Goal: Transaction & Acquisition: Book appointment/travel/reservation

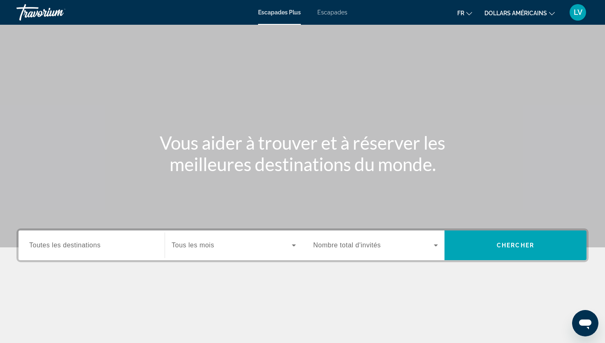
click at [388, 59] on div "Contenu principal" at bounding box center [302, 123] width 605 height 247
click at [462, 14] on font "fr" at bounding box center [460, 13] width 7 height 7
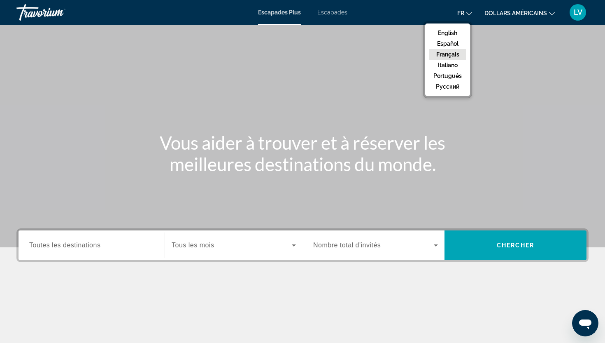
click at [452, 55] on button "Français" at bounding box center [447, 54] width 37 height 11
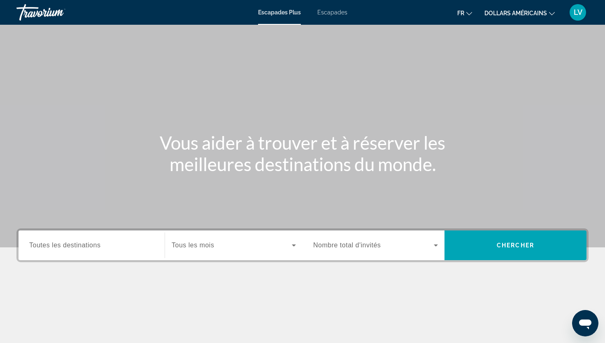
click at [498, 21] on div "fr English Español Français Italiano Português русский dollars américains USD (…" at bounding box center [472, 12] width 233 height 17
click at [499, 18] on button "dollars américains USD ($) MXN (Mex$) CAD (Can$) GBP (£) EUR (€) AUD (A$) NZD (…" at bounding box center [520, 13] width 70 height 12
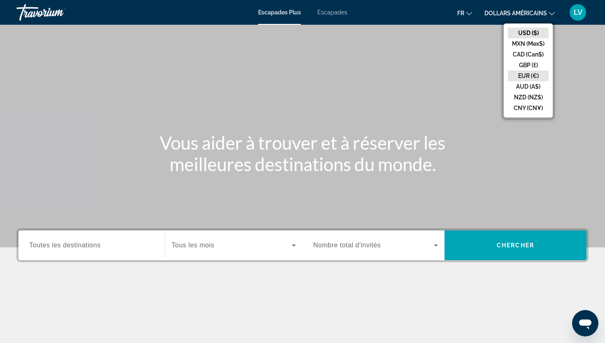
click at [522, 72] on button "EUR (€)" at bounding box center [528, 75] width 41 height 11
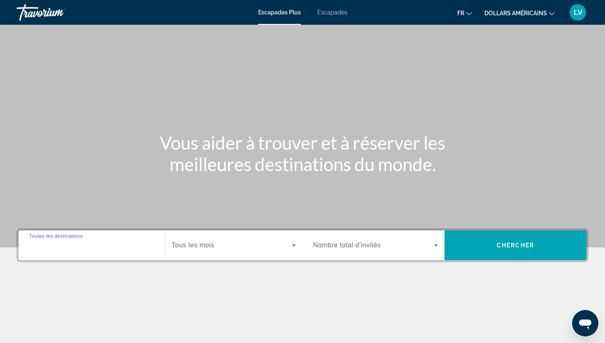
click at [101, 244] on input "Destination Toutes les destinations" at bounding box center [91, 245] width 125 height 10
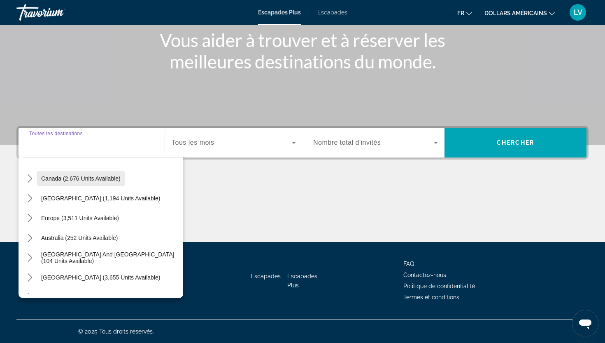
scroll to position [78, 0]
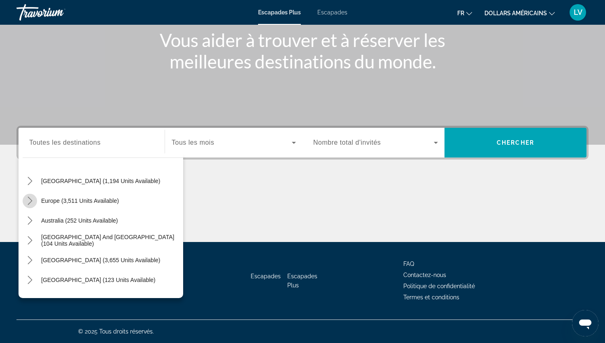
click at [30, 196] on icon "Toggle Europe (3,511 units available) submenu" at bounding box center [30, 200] width 8 height 8
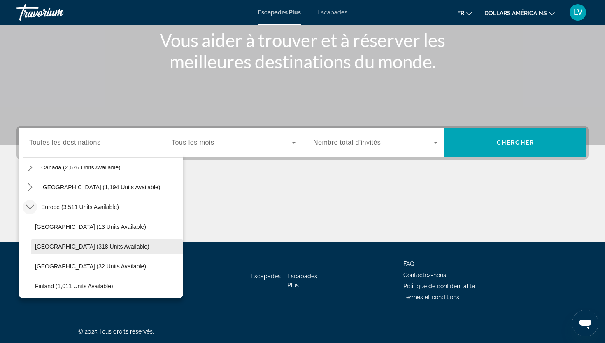
scroll to position [82, 0]
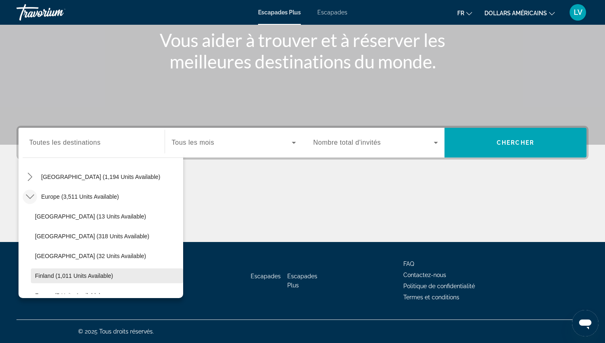
click at [57, 273] on span "Finland (1,011 units available)" at bounding box center [74, 275] width 78 height 7
type input "**********"
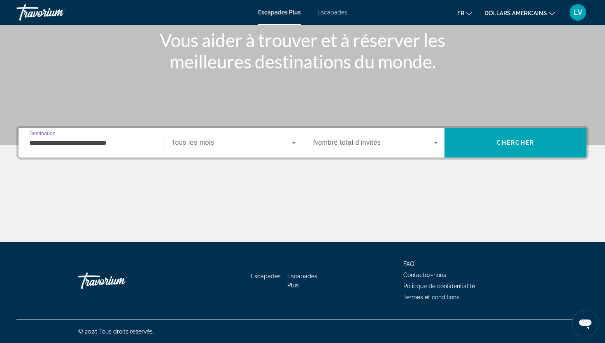
click at [209, 142] on span "Tous les mois" at bounding box center [193, 142] width 42 height 7
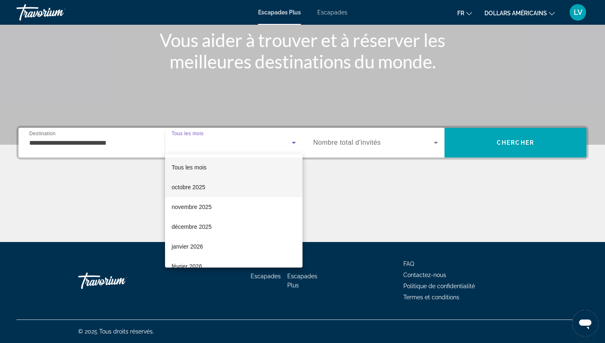
click at [208, 184] on mat-option "octobre 2025" at bounding box center [234, 187] width 138 height 20
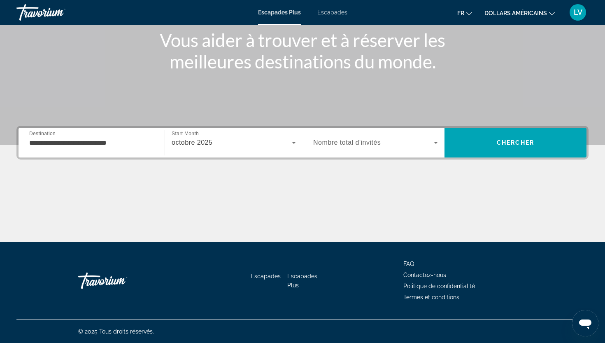
click at [347, 142] on span "Nombre total d'invités" at bounding box center [347, 142] width 68 height 7
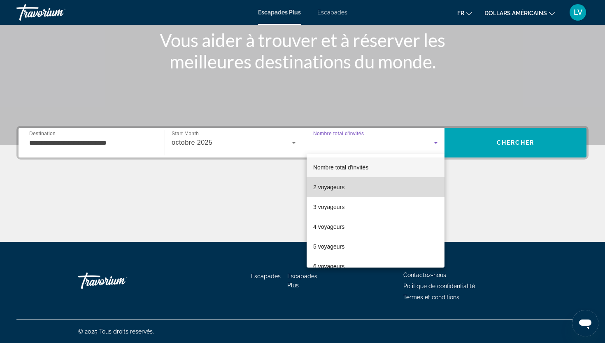
click at [338, 184] on font "2 voyageurs" at bounding box center [328, 187] width 31 height 7
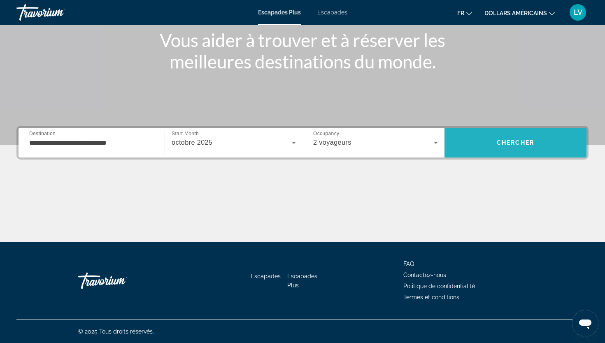
click at [485, 143] on span "Recherche" at bounding box center [516, 143] width 142 height 20
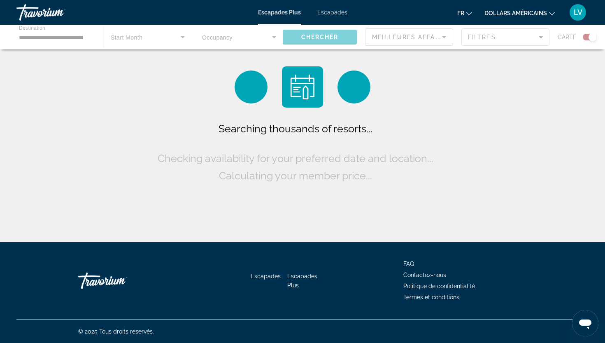
click at [470, 17] on button "fr English Español Français Italiano Português русский" at bounding box center [464, 13] width 15 height 12
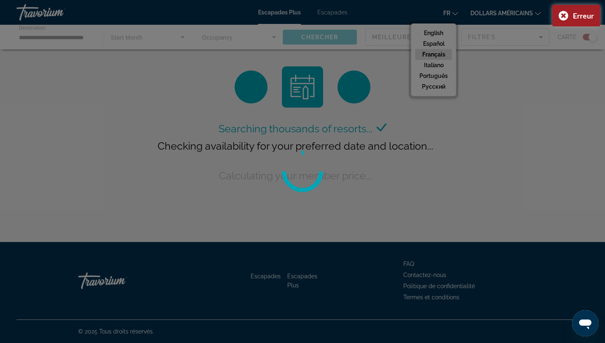
click at [446, 52] on div at bounding box center [302, 171] width 605 height 343
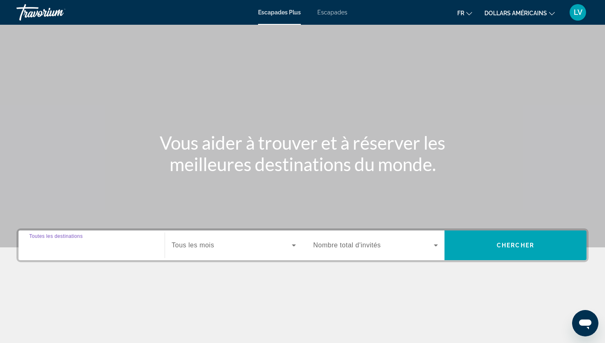
click at [107, 249] on input "Destination Toutes les destinations" at bounding box center [91, 245] width 125 height 10
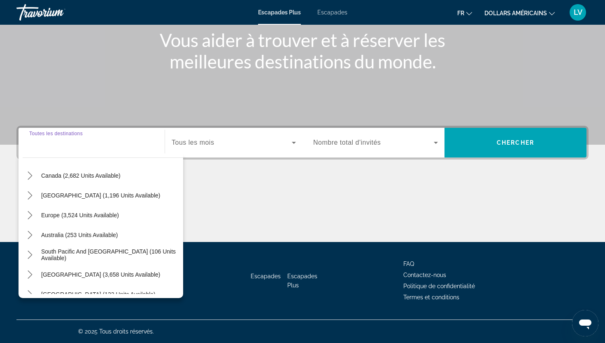
scroll to position [65, 0]
click at [30, 213] on icon "Toggle Europe (3,524 units available) submenu" at bounding box center [30, 214] width 5 height 8
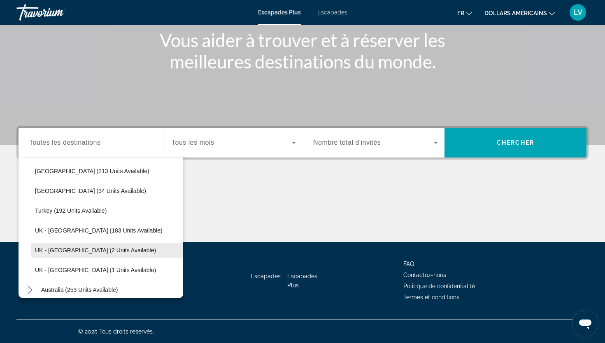
scroll to position [420, 0]
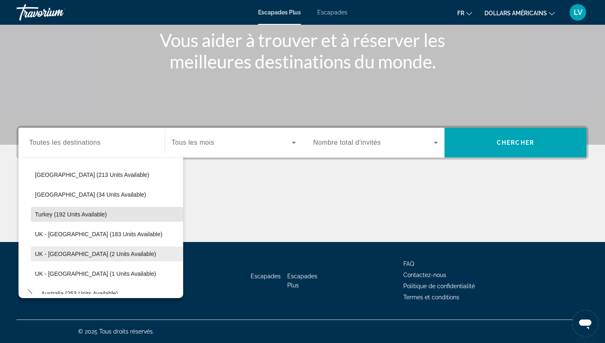
click at [40, 208] on span "Select destination: Turkey (192 units available)" at bounding box center [107, 214] width 152 height 20
type input "**********"
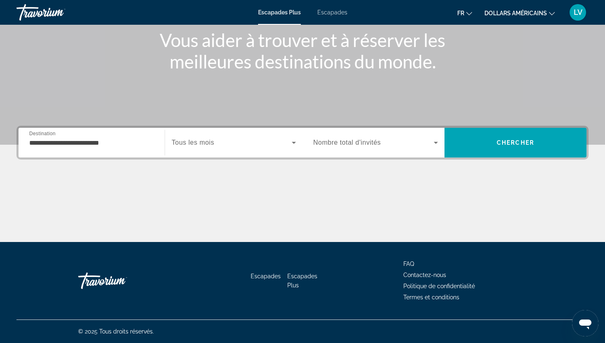
click at [213, 143] on span "Tous les mois" at bounding box center [193, 142] width 42 height 7
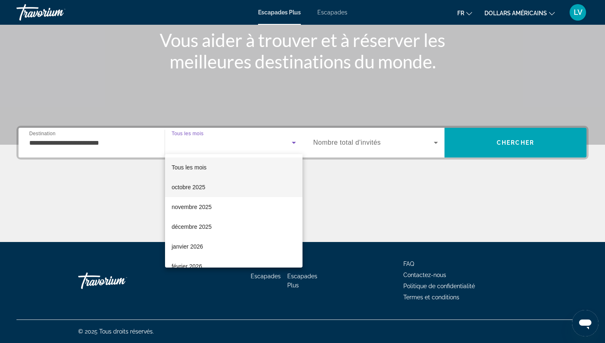
click at [211, 182] on mat-option "octobre 2025" at bounding box center [234, 187] width 138 height 20
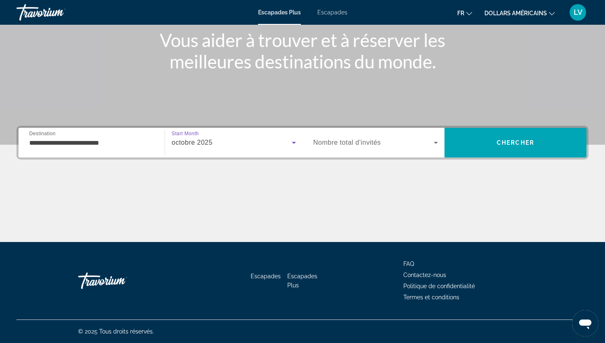
click at [330, 148] on div "Widget de recherche" at bounding box center [375, 142] width 125 height 23
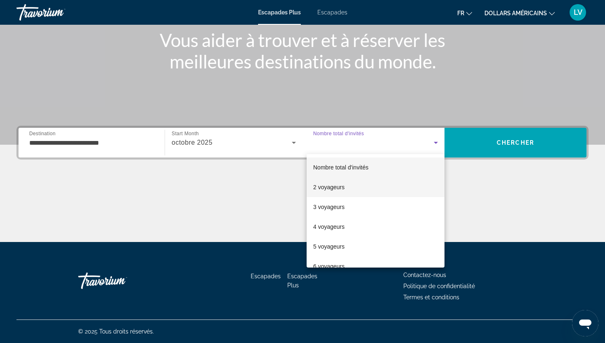
click at [327, 191] on span "2 voyageurs" at bounding box center [328, 187] width 31 height 10
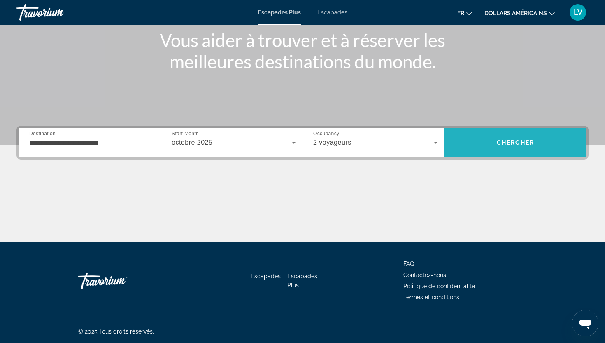
click at [498, 138] on span "Recherche" at bounding box center [516, 143] width 142 height 20
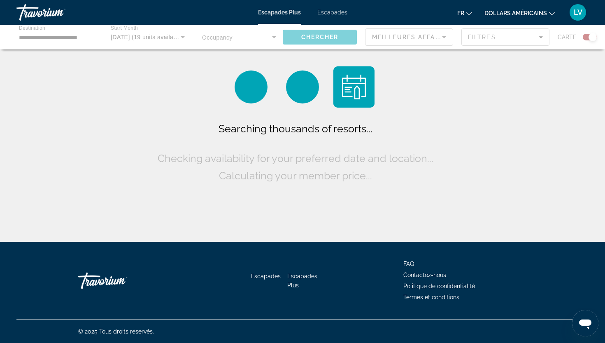
click at [504, 21] on div "fr English Español Français Italiano Português русский dollars américains USD (…" at bounding box center [472, 12] width 233 height 17
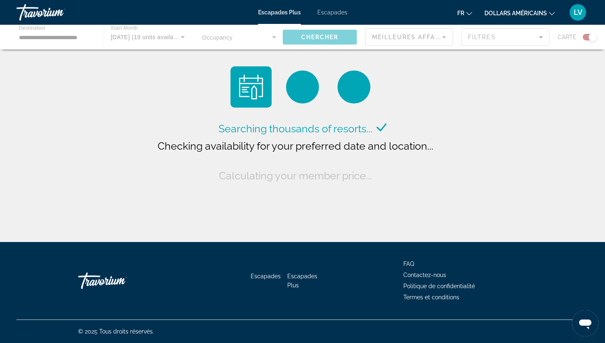
click at [463, 16] on font "fr" at bounding box center [460, 13] width 7 height 7
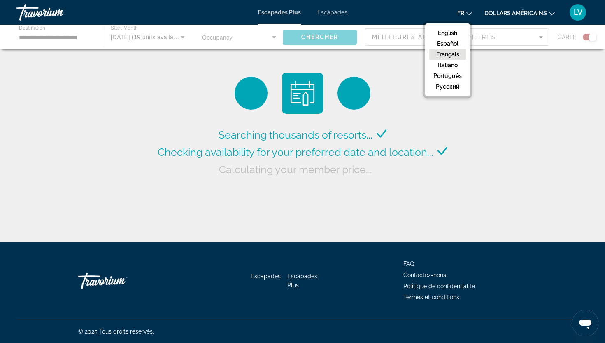
click at [460, 55] on button "Français" at bounding box center [447, 54] width 37 height 11
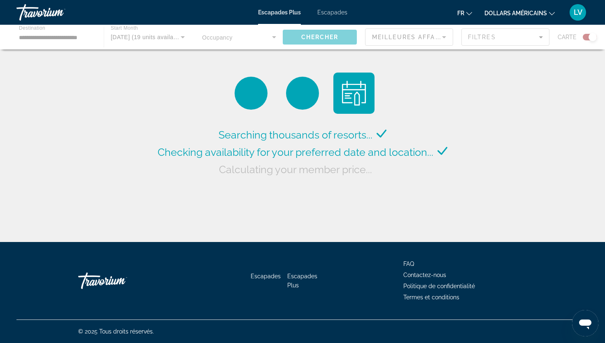
click at [499, 15] on font "dollars américains" at bounding box center [516, 13] width 63 height 7
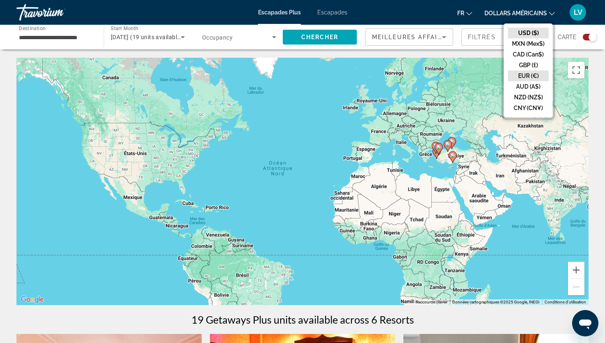
click at [516, 77] on button "EUR (€)" at bounding box center [528, 75] width 41 height 11
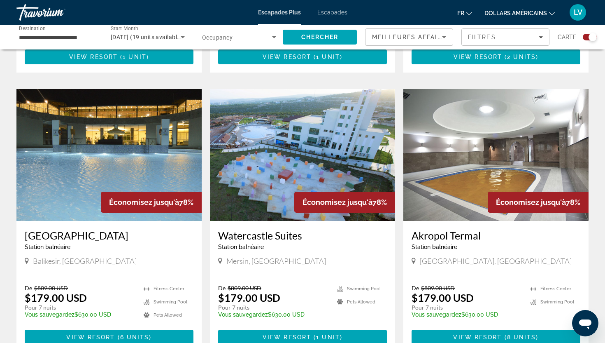
scroll to position [524, 0]
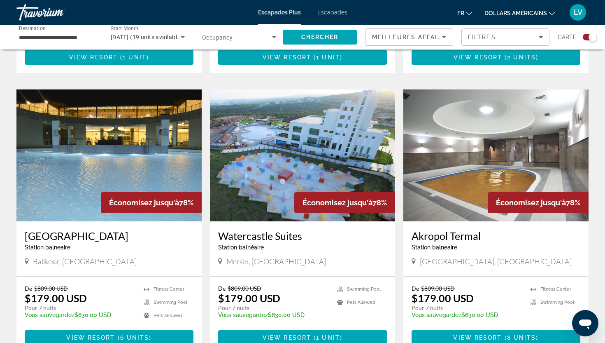
click at [509, 14] on font "dollars américains" at bounding box center [516, 13] width 63 height 7
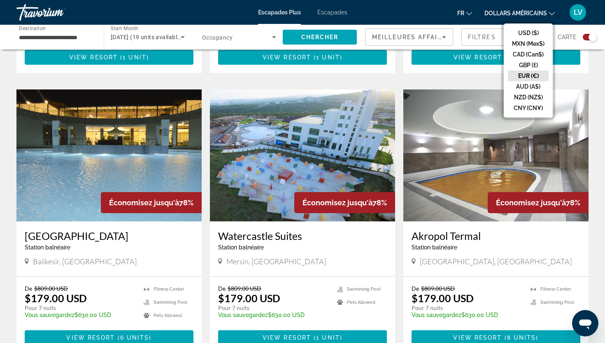
click at [522, 71] on button "EUR (€)" at bounding box center [528, 75] width 41 height 11
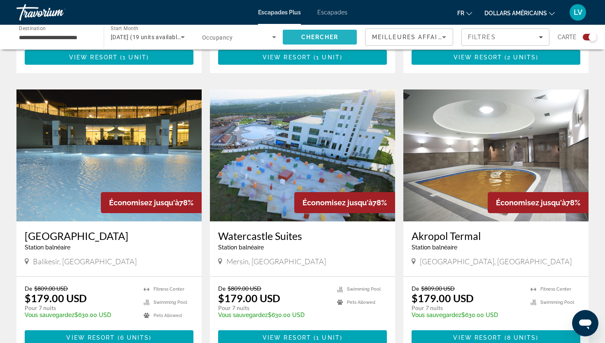
click at [321, 33] on span "Search" at bounding box center [320, 37] width 74 height 20
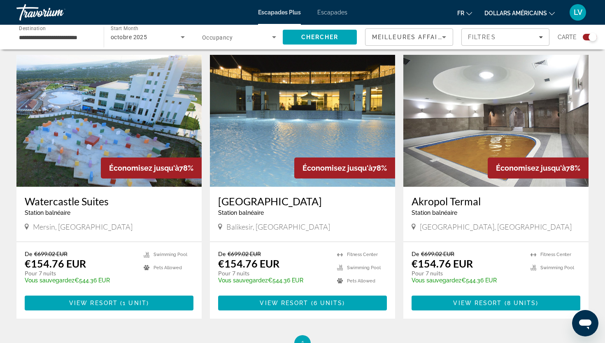
scroll to position [556, 0]
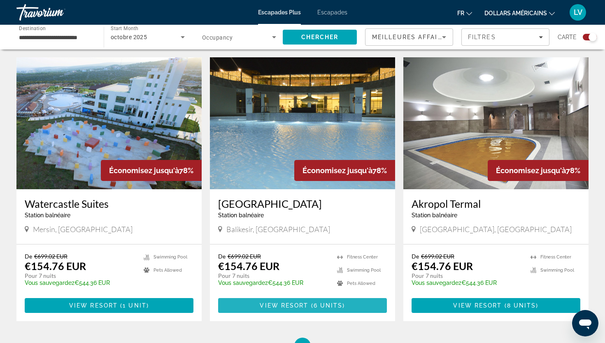
click at [314, 307] on span "6 units" at bounding box center [328, 305] width 29 height 7
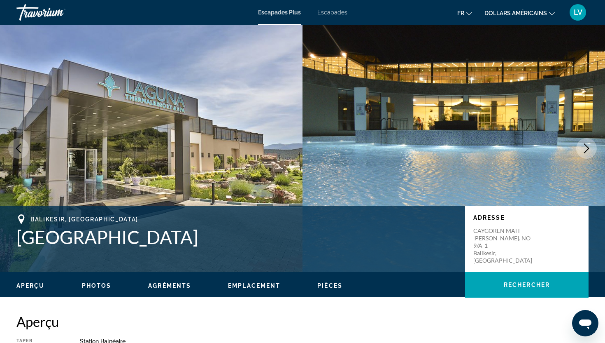
click at [592, 142] on button "Next image" at bounding box center [586, 148] width 21 height 21
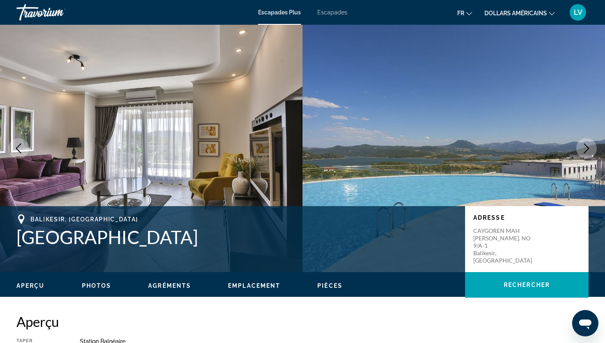
click at [592, 142] on button "Next image" at bounding box center [586, 148] width 21 height 21
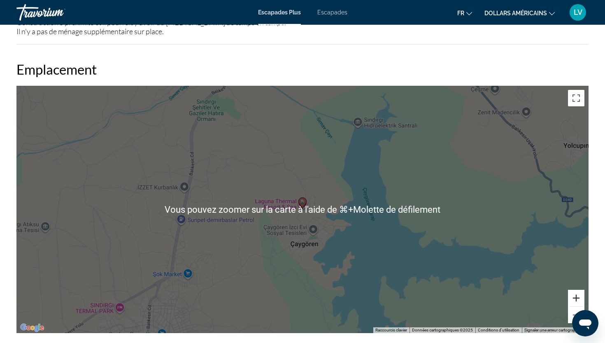
scroll to position [1093, 0]
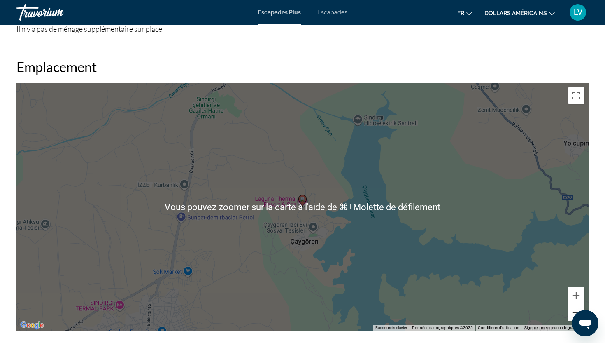
click at [579, 304] on button "Zoom arrière" at bounding box center [576, 312] width 16 height 16
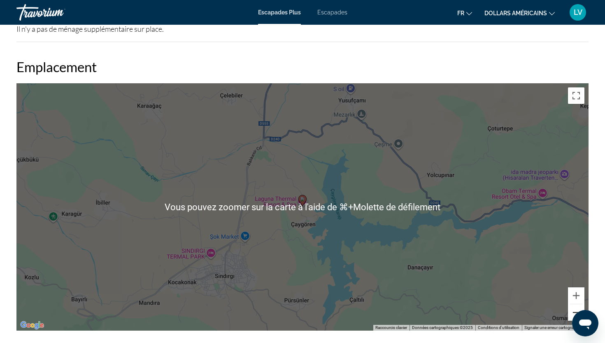
click at [579, 304] on button "Zoom arrière" at bounding box center [576, 312] width 16 height 16
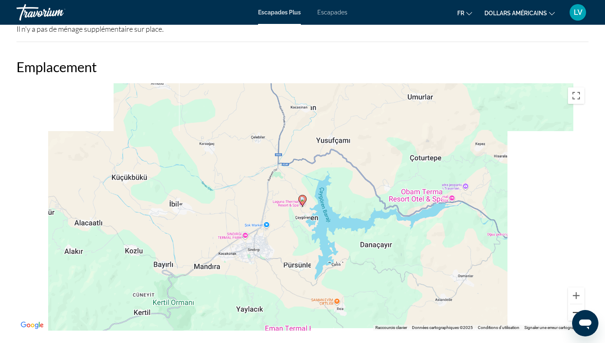
click at [579, 304] on button "Zoom arrière" at bounding box center [576, 312] width 16 height 16
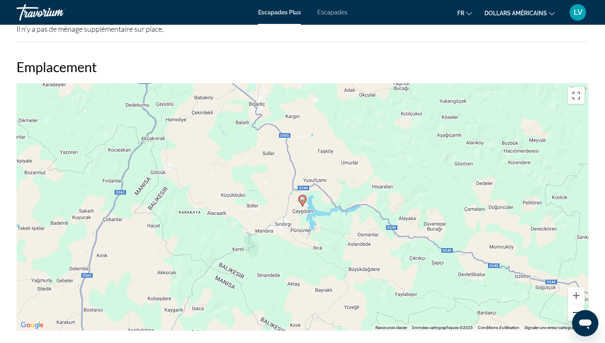
click at [579, 304] on button "Zoom arrière" at bounding box center [576, 312] width 16 height 16
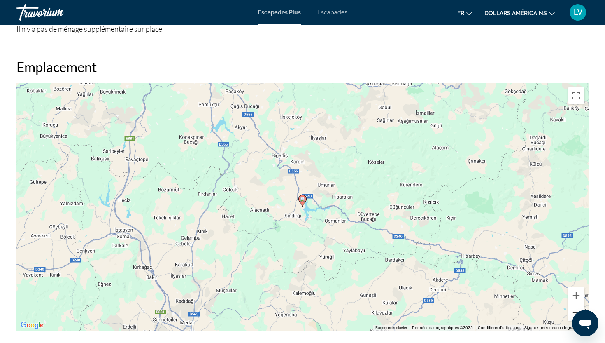
click at [579, 304] on button "Zoom arrière" at bounding box center [576, 312] width 16 height 16
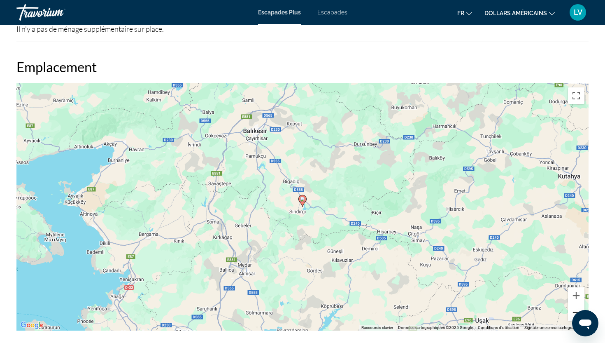
click at [579, 304] on button "Zoom arrière" at bounding box center [576, 312] width 16 height 16
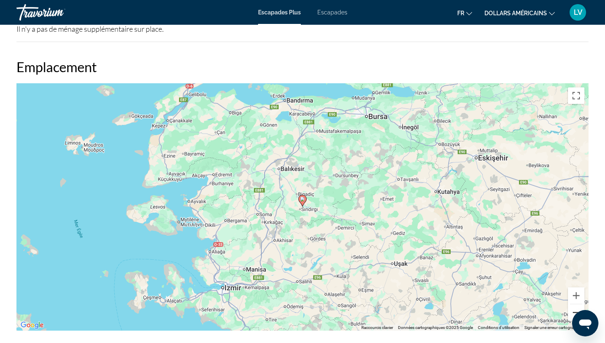
click at [579, 304] on button "Zoom arrière" at bounding box center [576, 312] width 16 height 16
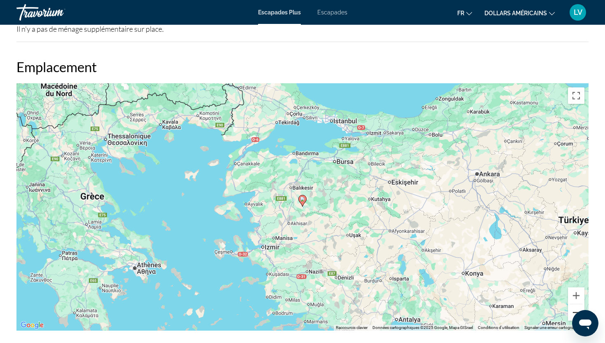
click at [579, 304] on button "Zoom arrière" at bounding box center [576, 312] width 16 height 16
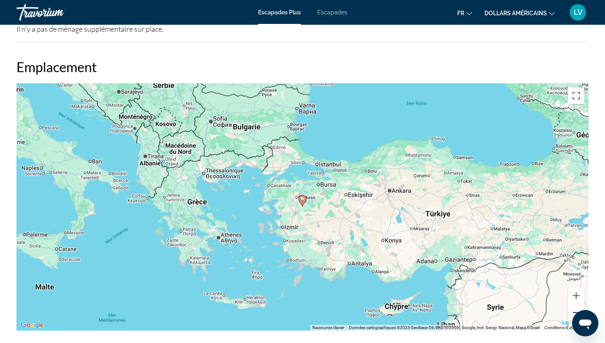
click at [579, 304] on button "Zoom arrière" at bounding box center [576, 312] width 16 height 16
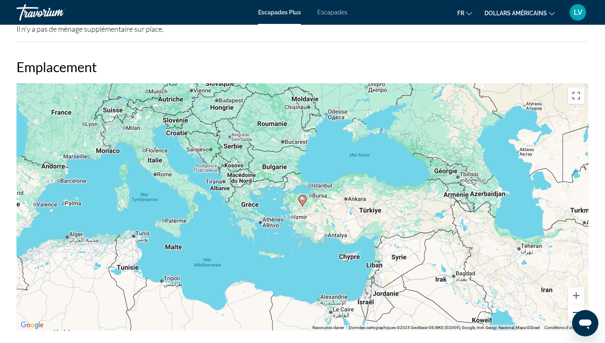
click at [579, 304] on button "Zoom arrière" at bounding box center [576, 312] width 16 height 16
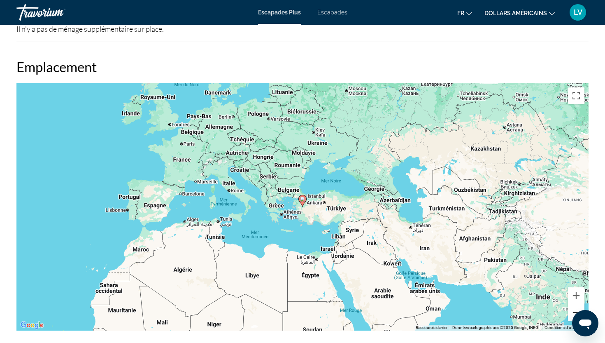
click at [579, 304] on button "Zoom arrière" at bounding box center [576, 312] width 16 height 16
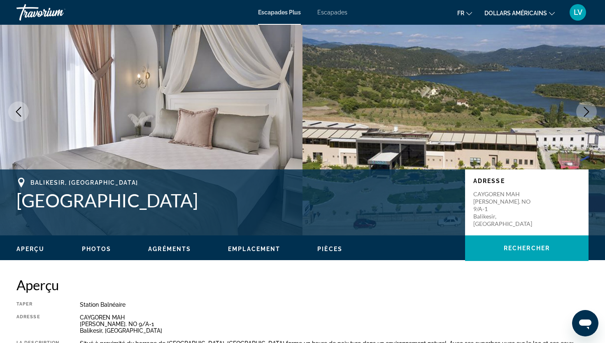
scroll to position [33, 0]
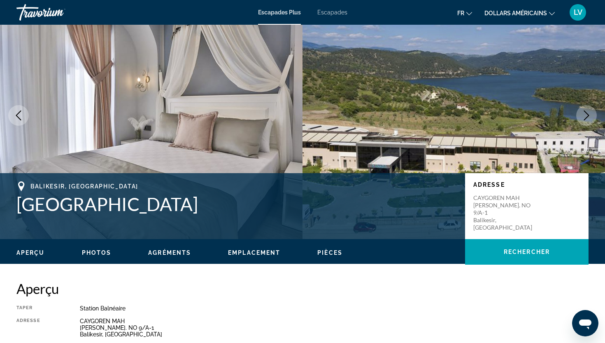
click at [19, 113] on icon "Previous image" at bounding box center [19, 115] width 10 height 10
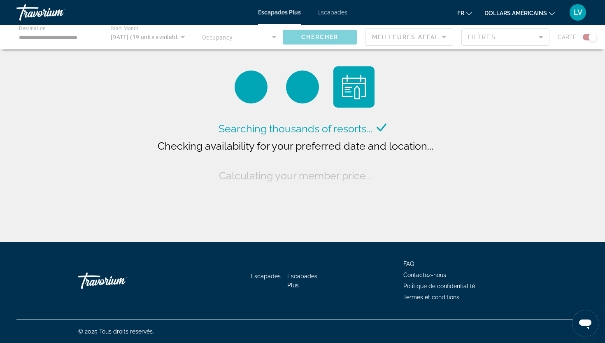
click at [73, 40] on div "Contenu principal" at bounding box center [302, 37] width 605 height 25
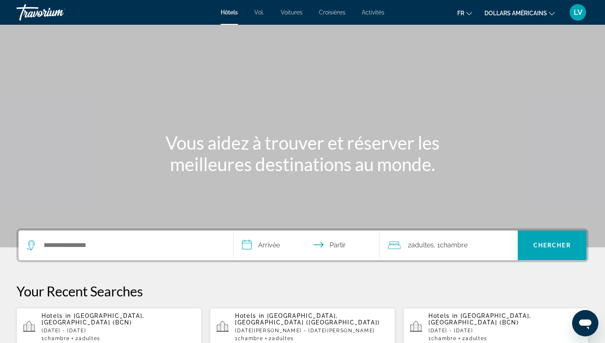
click at [407, 99] on div "Contenu principal" at bounding box center [302, 123] width 605 height 247
click at [466, 16] on button "fr Anglais Espagnol Français italien Portugais russe" at bounding box center [464, 13] width 15 height 12
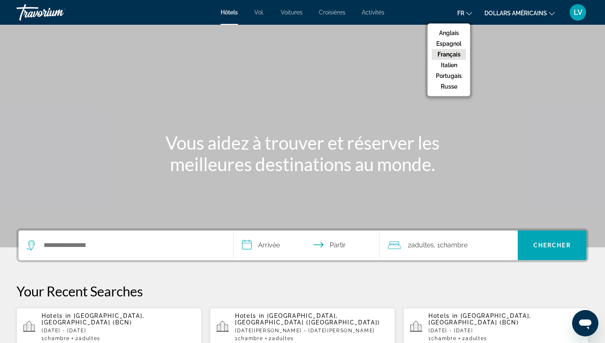
click at [457, 53] on font "Français" at bounding box center [449, 54] width 23 height 7
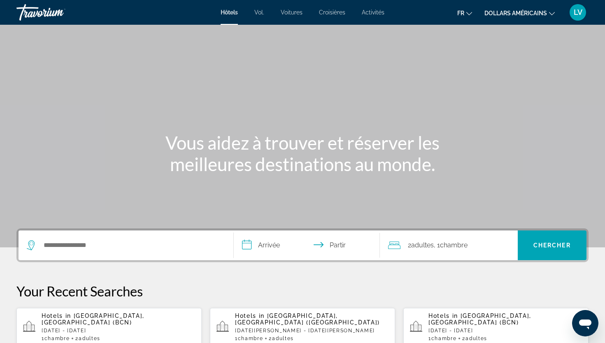
click at [499, 9] on button "dollars américains USD ($) MXN ([GEOGRAPHIC_DATA]$) CAD ($ CA) GBP (£) EUR (€) …" at bounding box center [520, 13] width 70 height 12
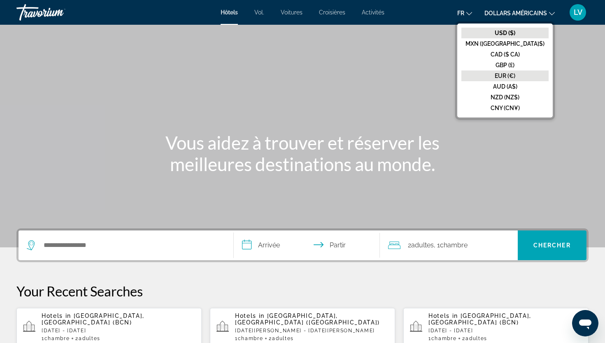
click at [497, 72] on button "EUR (€)" at bounding box center [505, 75] width 87 height 11
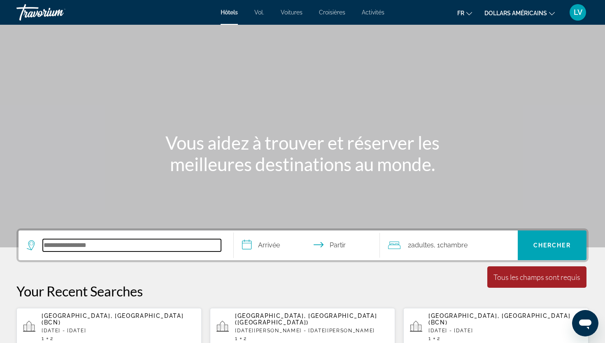
click at [169, 240] on input "Rechercher une destination hôtelière" at bounding box center [132, 245] width 178 height 12
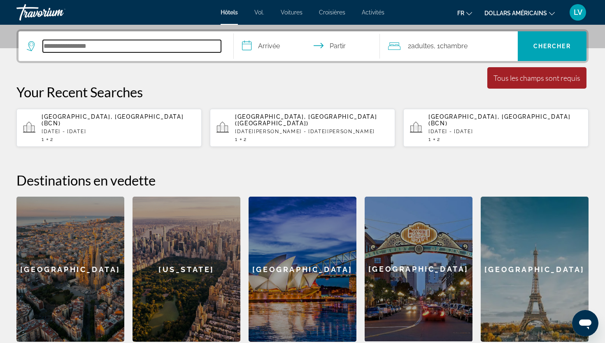
scroll to position [201, 0]
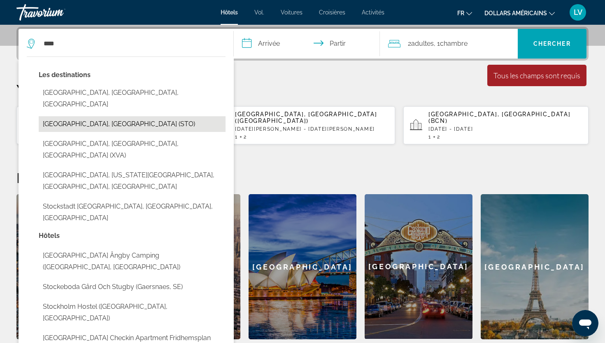
click at [170, 116] on button "[GEOGRAPHIC_DATA], [GEOGRAPHIC_DATA] (STO)" at bounding box center [132, 124] width 187 height 16
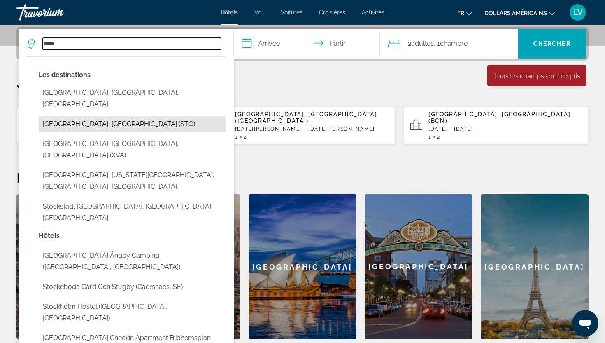
type input "**********"
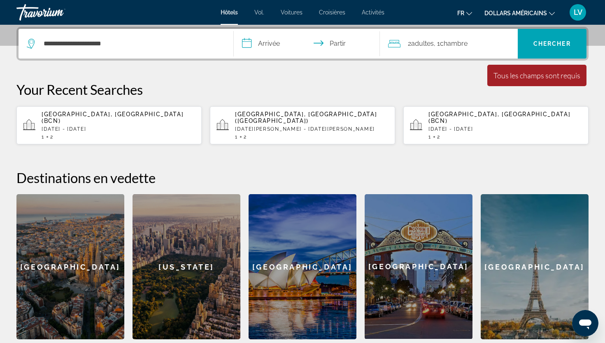
click at [276, 40] on input "**********" at bounding box center [308, 45] width 149 height 32
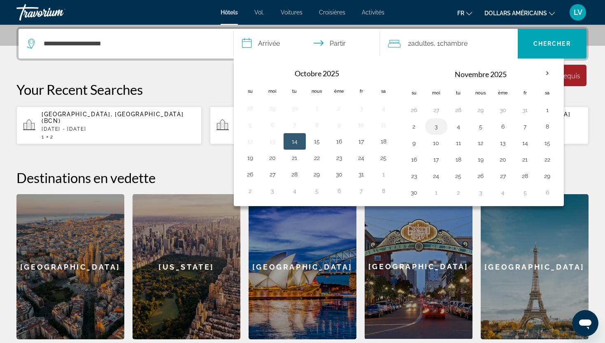
click at [435, 125] on button "3" at bounding box center [436, 127] width 13 height 12
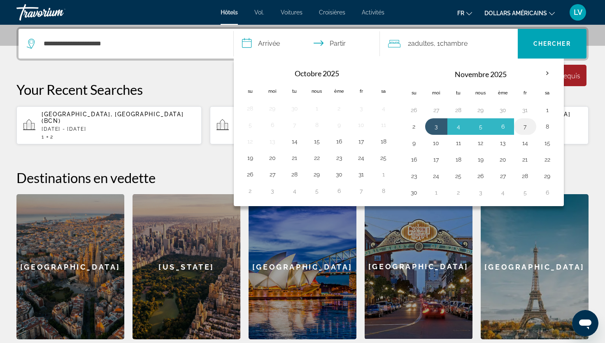
click at [532, 121] on td "7" at bounding box center [525, 126] width 22 height 16
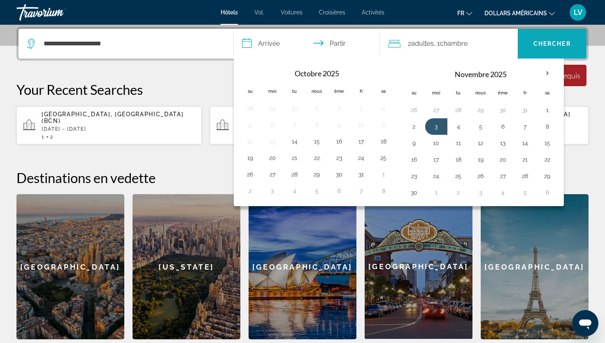
click at [556, 49] on span "Recherche" at bounding box center [552, 44] width 69 height 20
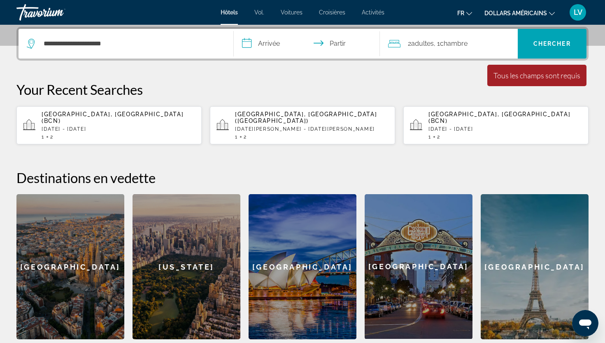
click at [520, 16] on font "dollars américains" at bounding box center [516, 13] width 63 height 7
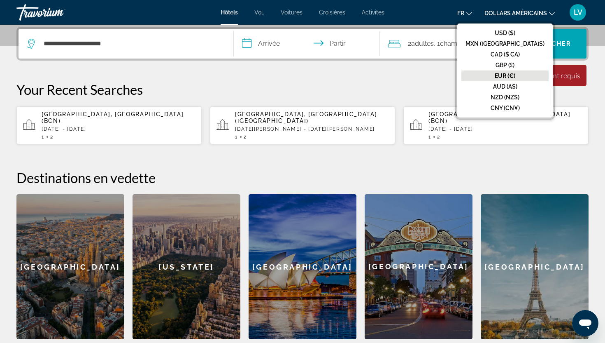
click at [516, 74] on font "EUR (€)" at bounding box center [505, 75] width 21 height 7
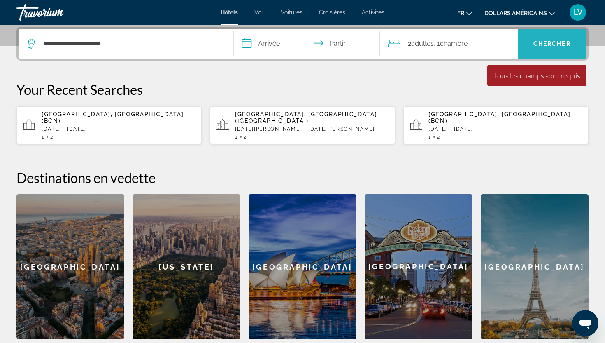
click at [548, 47] on span "Recherche" at bounding box center [552, 44] width 69 height 20
click at [538, 40] on font "Chercher" at bounding box center [552, 43] width 37 height 7
click at [516, 14] on font "dollars américains" at bounding box center [516, 13] width 63 height 7
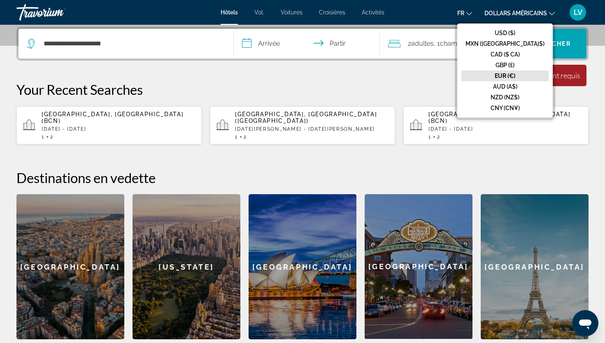
click at [513, 74] on font "EUR (€)" at bounding box center [505, 75] width 21 height 7
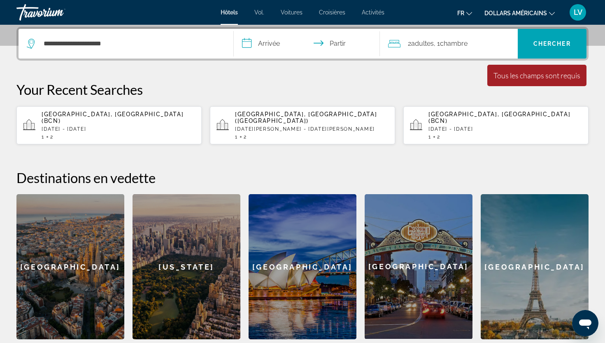
click at [471, 8] on button "fr Anglais Espagnol Français italien Portugais russe" at bounding box center [464, 13] width 15 height 12
click at [452, 52] on font "Français" at bounding box center [449, 54] width 23 height 7
click at [547, 47] on span "Recherche" at bounding box center [552, 44] width 69 height 20
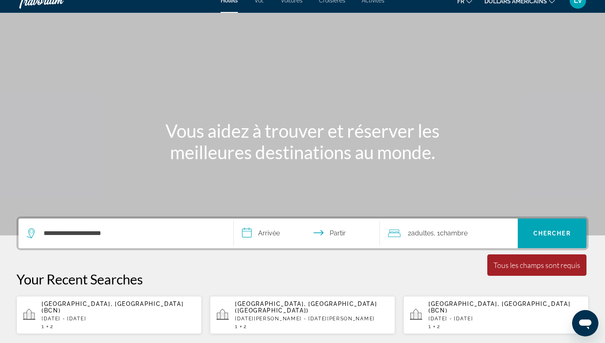
scroll to position [0, 0]
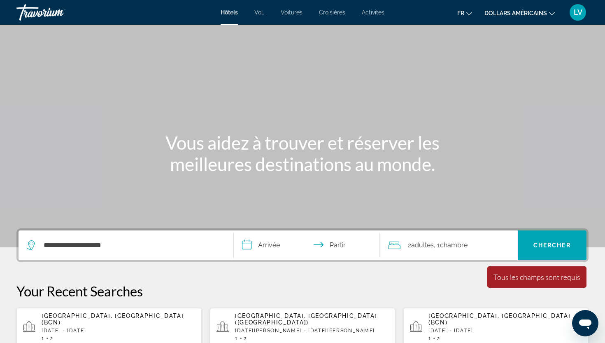
click at [537, 250] on span "Recherche" at bounding box center [552, 245] width 69 height 20
click at [280, 243] on input "**********" at bounding box center [308, 246] width 149 height 32
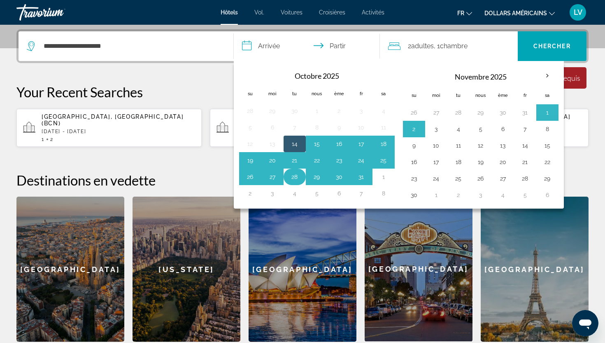
scroll to position [201, 0]
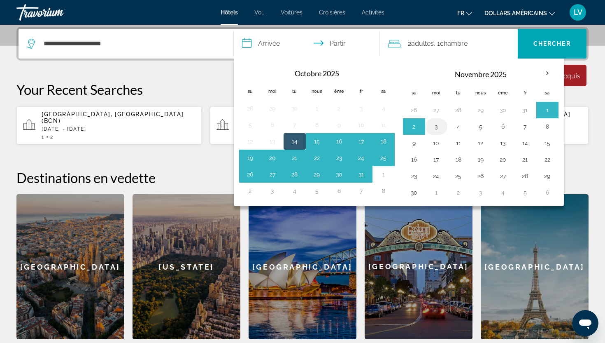
click at [435, 126] on button "3" at bounding box center [436, 127] width 13 height 12
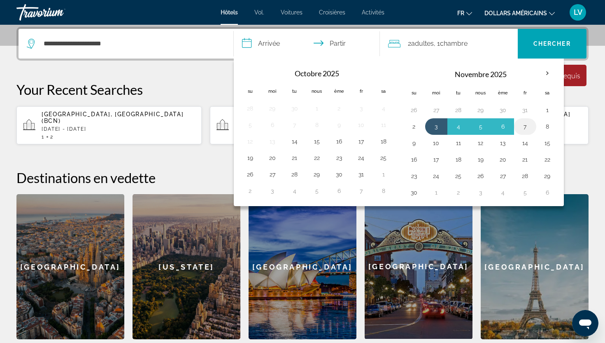
click at [524, 126] on button "7" at bounding box center [525, 127] width 13 height 12
type input "**********"
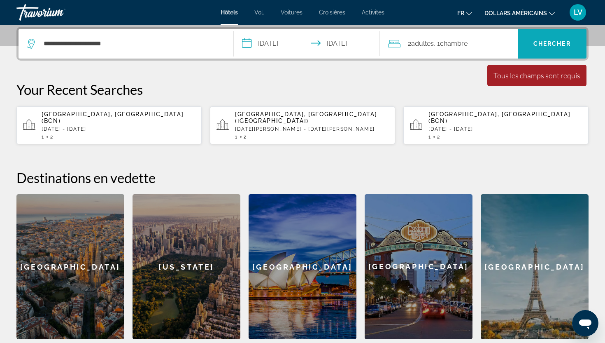
click at [560, 37] on span "Recherche" at bounding box center [552, 44] width 69 height 20
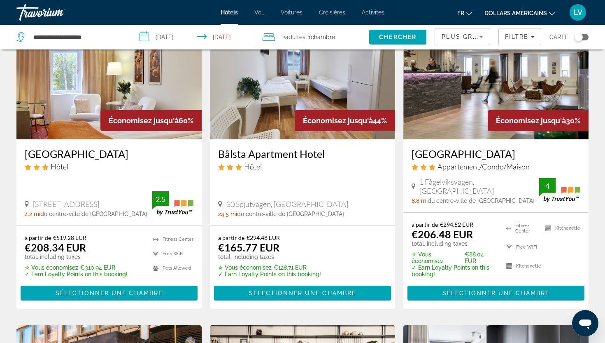
scroll to position [70, 0]
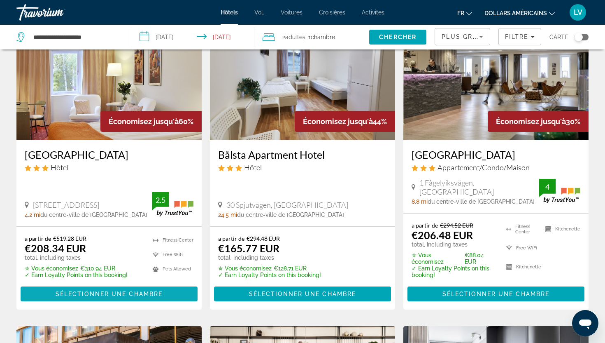
click at [144, 291] on span "Sélectionner une chambre" at bounding box center [109, 293] width 107 height 7
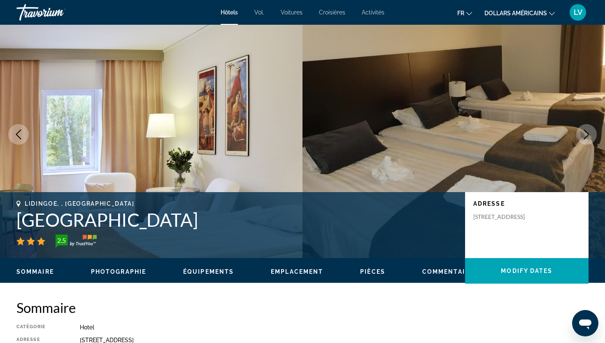
scroll to position [26, 0]
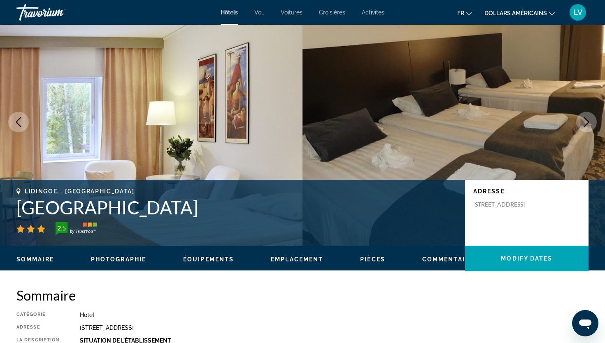
click at [588, 120] on icon "Next image" at bounding box center [587, 122] width 10 height 10
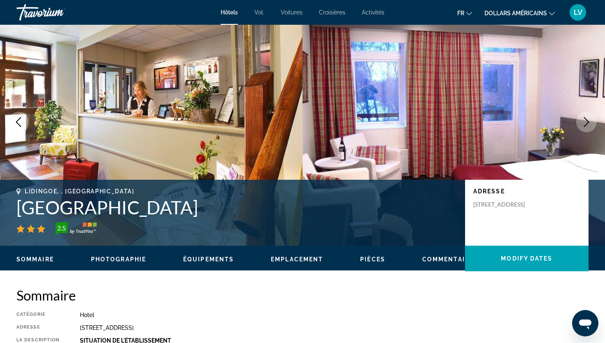
click at [588, 120] on icon "Next image" at bounding box center [587, 122] width 10 height 10
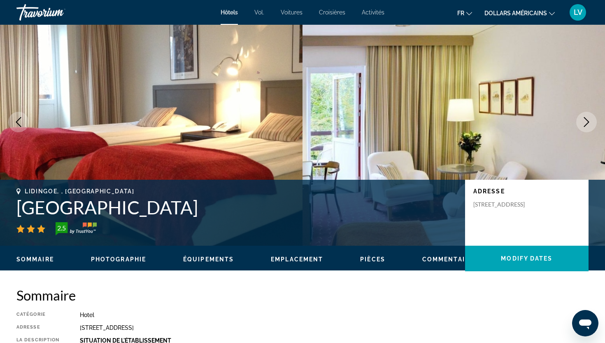
click at [588, 120] on icon "Next image" at bounding box center [587, 122] width 10 height 10
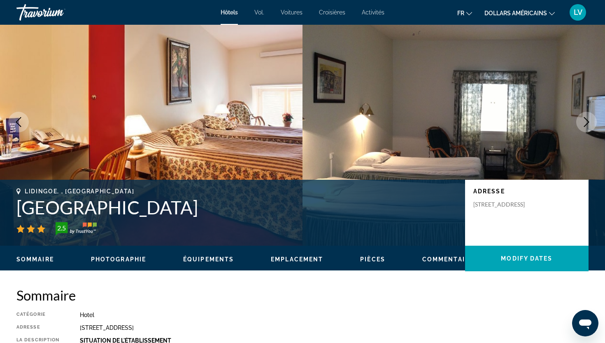
click at [587, 120] on icon "Next image" at bounding box center [586, 122] width 5 height 10
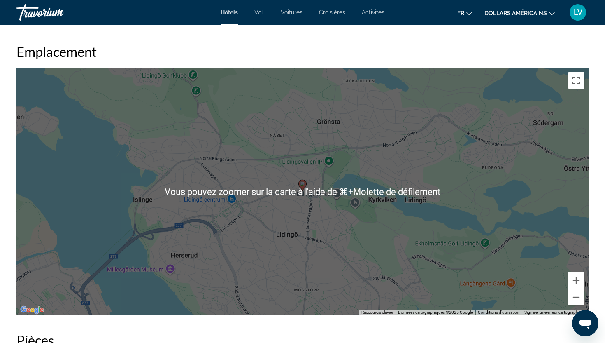
scroll to position [760, 0]
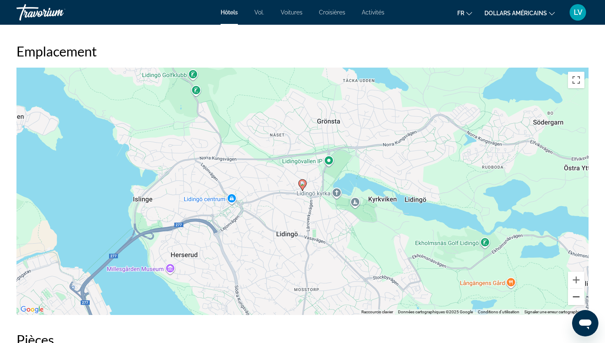
click at [577, 297] on button "Zoom arrière" at bounding box center [576, 296] width 16 height 16
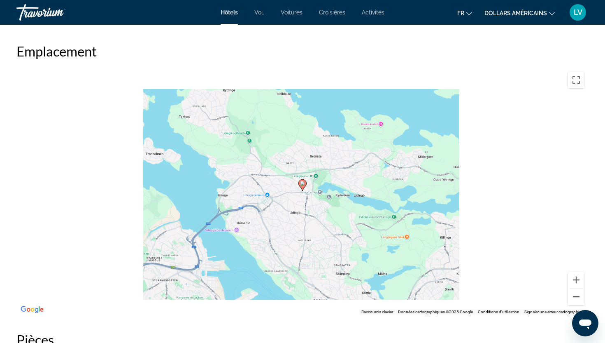
click at [577, 297] on button "Zoom arrière" at bounding box center [576, 296] width 16 height 16
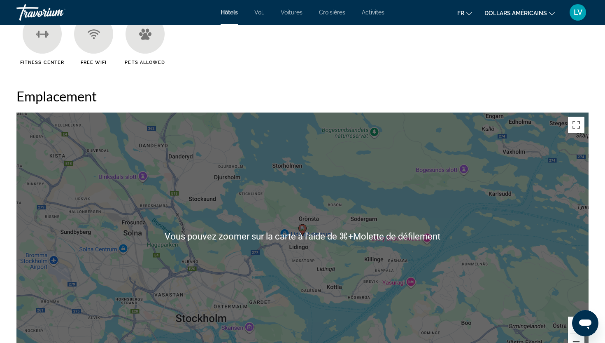
scroll to position [717, 0]
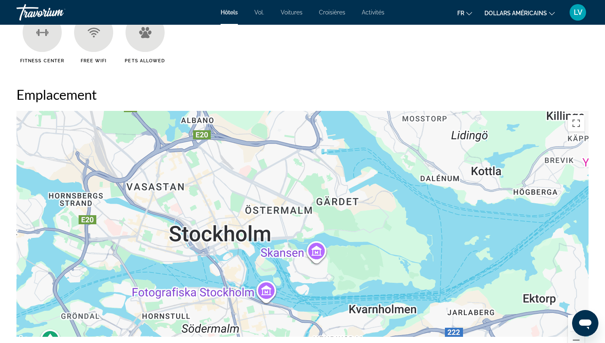
drag, startPoint x: 203, startPoint y: 279, endPoint x: 223, endPoint y: 155, distance: 126.0
click at [223, 155] on div "Pour activer le glissement avec le clavier, appuyez sur Alt+Entrée. Une fois ce…" at bounding box center [302, 234] width 572 height 247
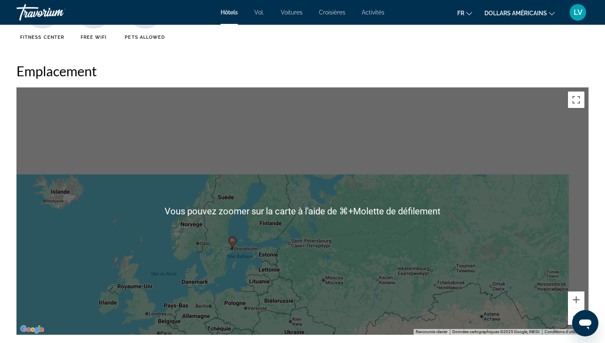
scroll to position [744, 0]
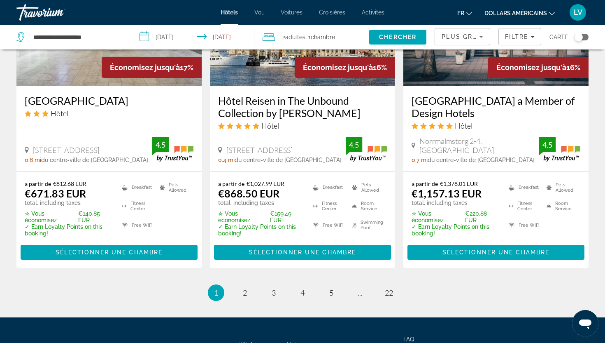
scroll to position [1149, 0]
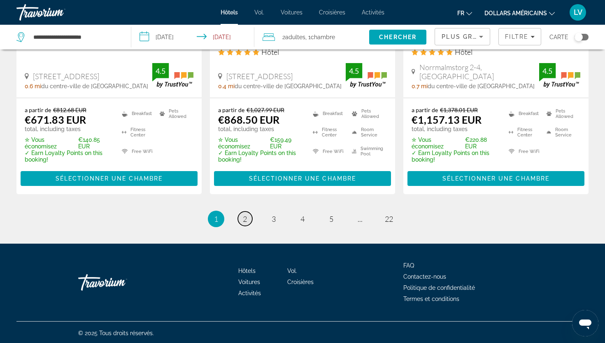
click at [246, 217] on span "2" at bounding box center [245, 218] width 4 height 9
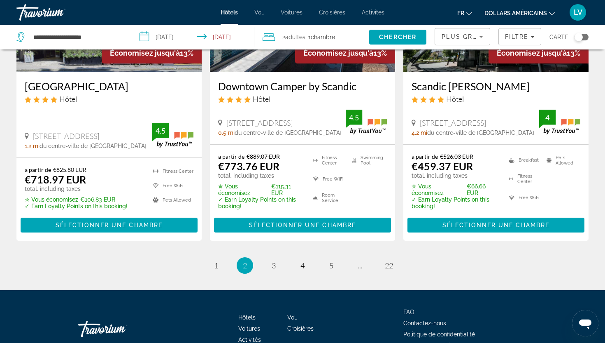
scroll to position [1149, 0]
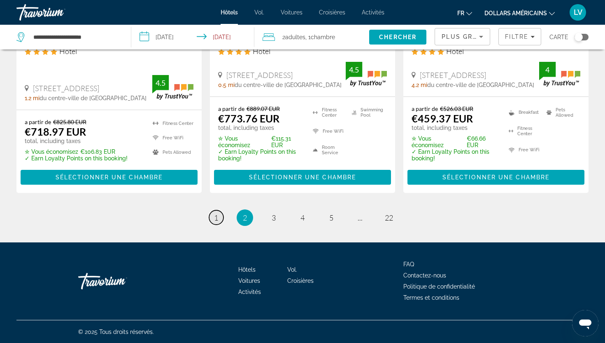
click at [219, 216] on link "page 1" at bounding box center [216, 217] width 14 height 14
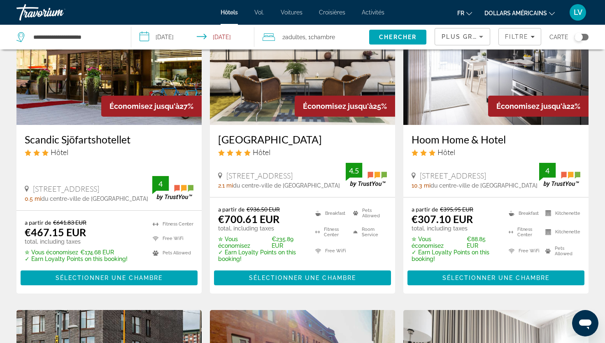
scroll to position [413, 0]
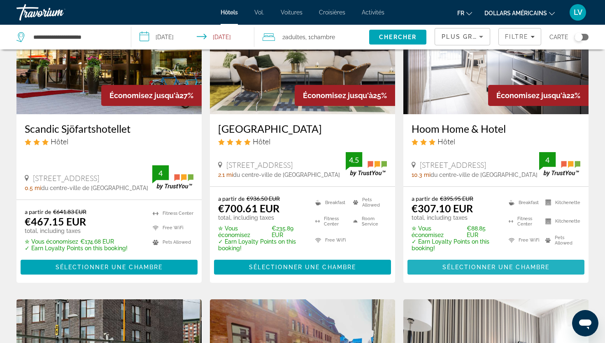
click at [446, 267] on span "Sélectionner une chambre" at bounding box center [496, 267] width 107 height 7
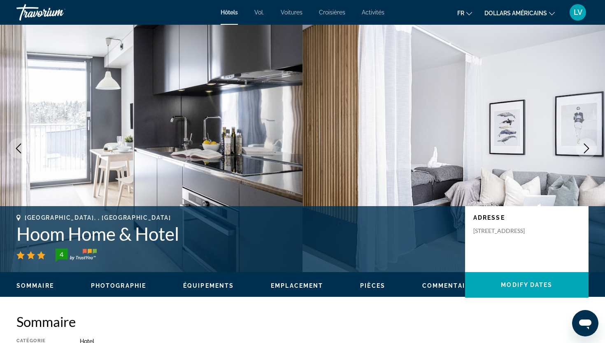
click at [587, 142] on button "Next image" at bounding box center [586, 148] width 21 height 21
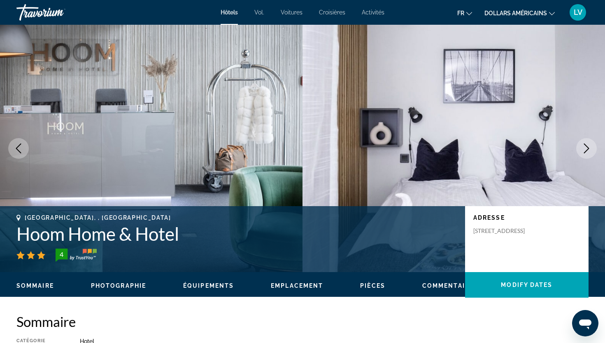
click at [587, 142] on button "Next image" at bounding box center [586, 148] width 21 height 21
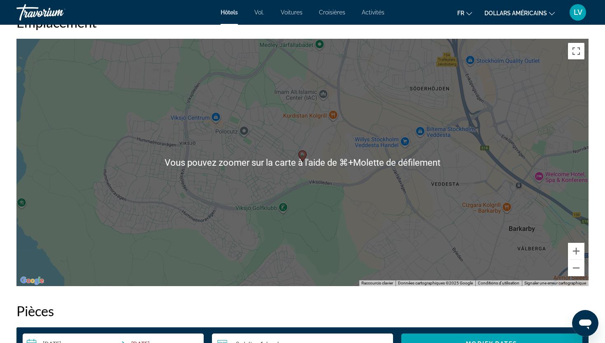
scroll to position [819, 0]
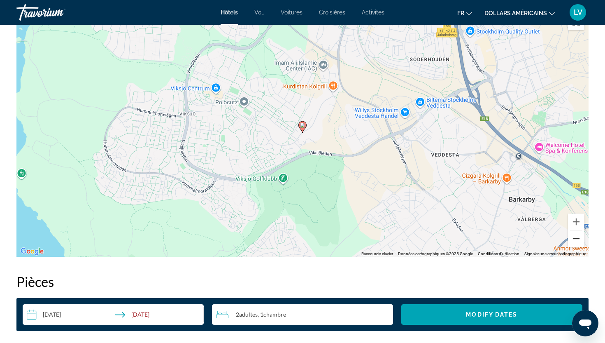
click at [579, 239] on button "Zoom arrière" at bounding box center [576, 238] width 16 height 16
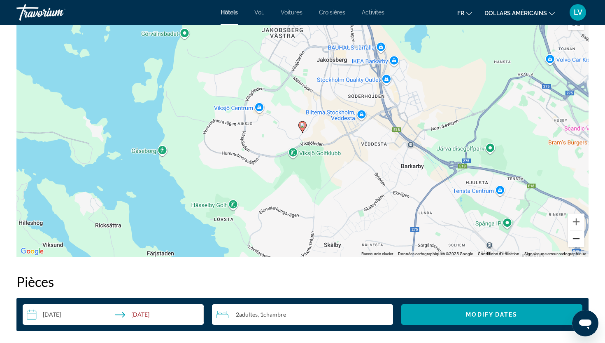
click at [579, 239] on button "Zoom arrière" at bounding box center [576, 238] width 16 height 16
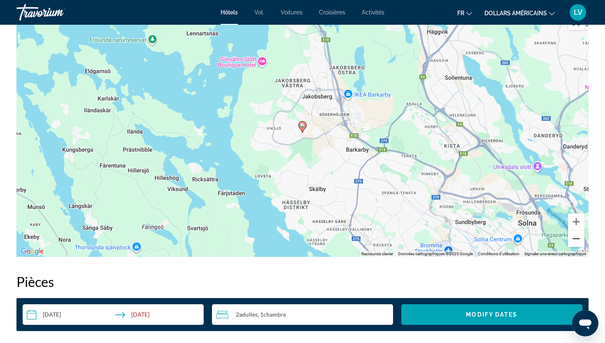
click at [579, 239] on button "Zoom arrière" at bounding box center [576, 238] width 16 height 16
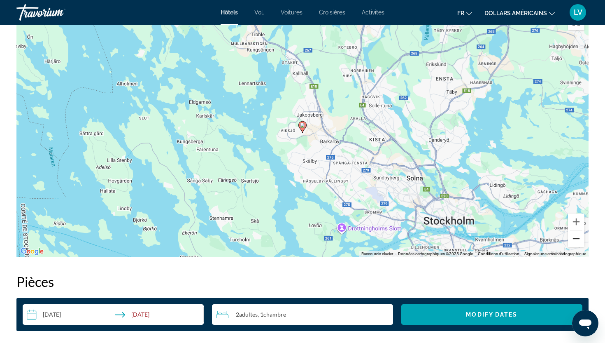
click at [579, 239] on button "Zoom arrière" at bounding box center [576, 238] width 16 height 16
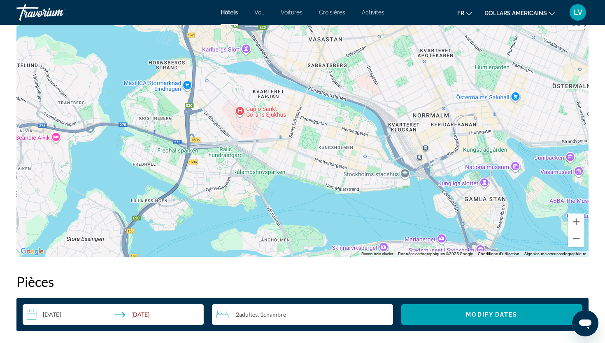
drag, startPoint x: 457, startPoint y: 145, endPoint x: 378, endPoint y: 155, distance: 79.7
click at [378, 155] on div "Contenu principal" at bounding box center [302, 132] width 572 height 247
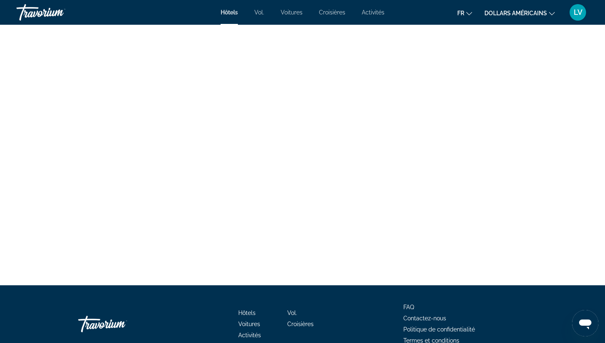
scroll to position [1646, 0]
